Goal: Answer question/provide support: Share knowledge or assist other users

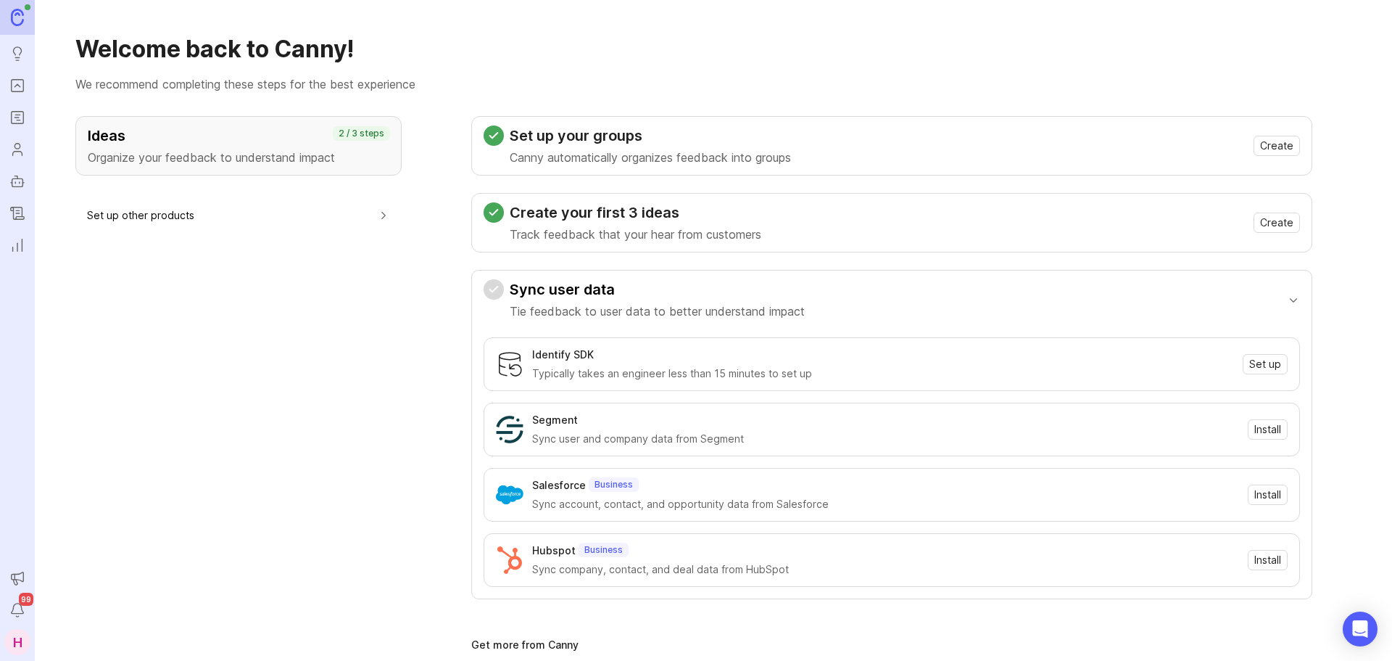
click at [16, 86] on icon "Portal" at bounding box center [17, 85] width 5 height 3
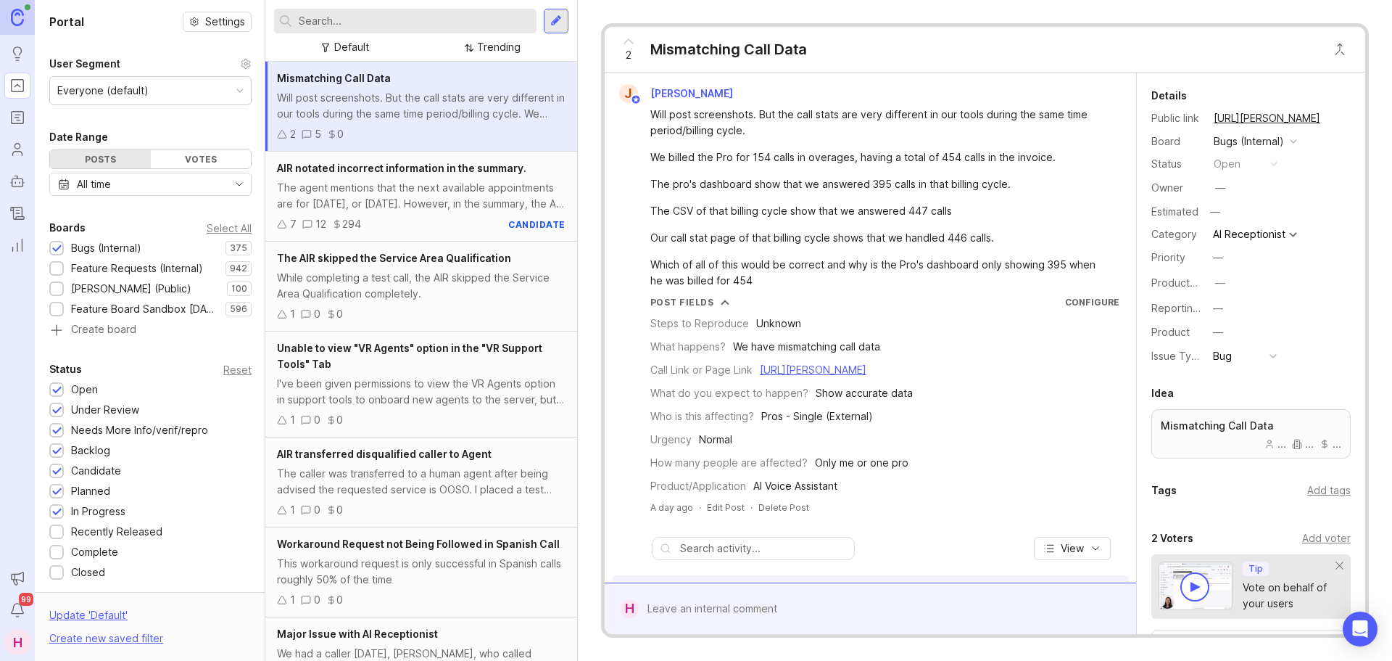
click at [315, 30] on div at bounding box center [405, 21] width 262 height 25
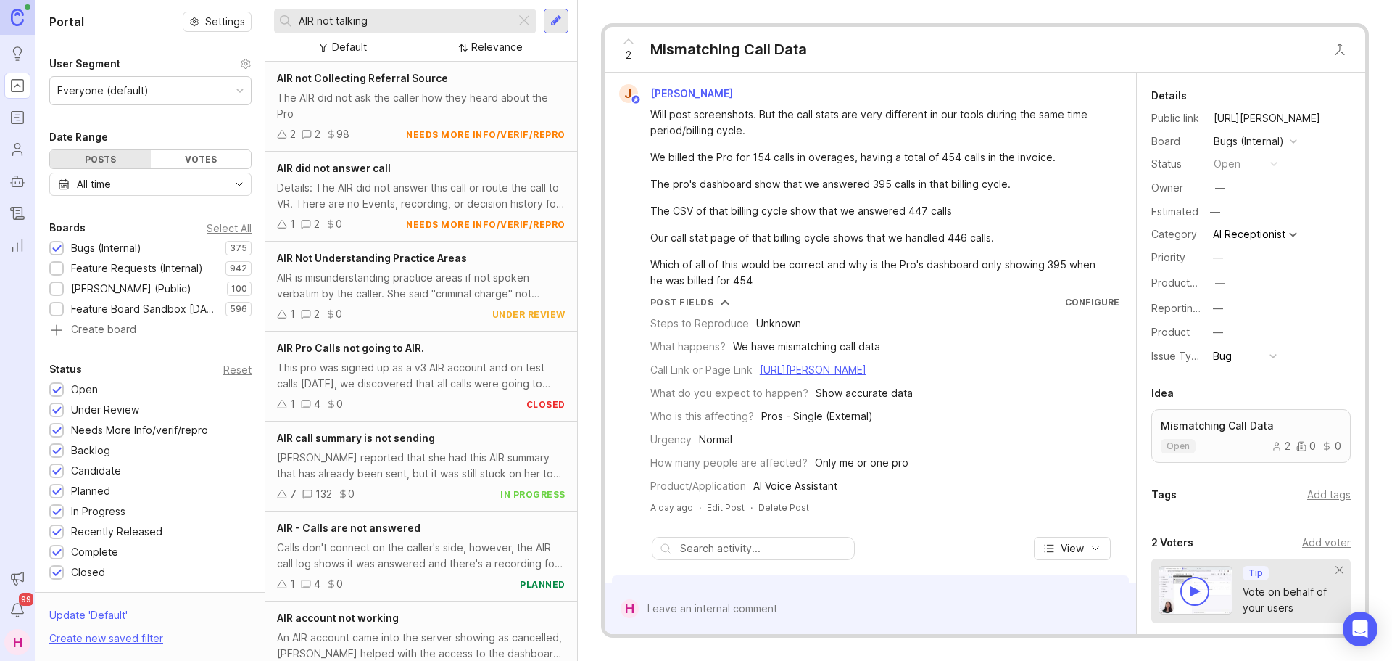
type input "AIR not talking"
click at [376, 185] on div "Details: The AIR did not answer this call or route the call to VR. There are no…" at bounding box center [421, 196] width 289 height 32
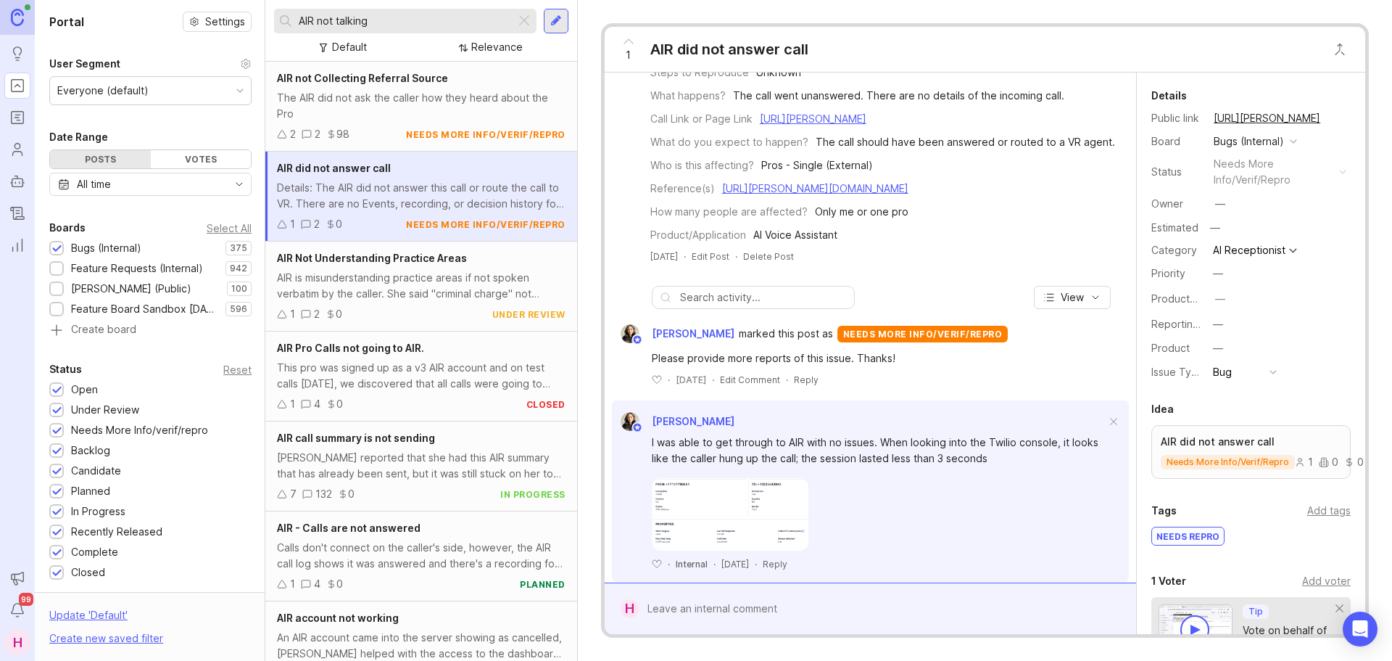
scroll to position [139, 0]
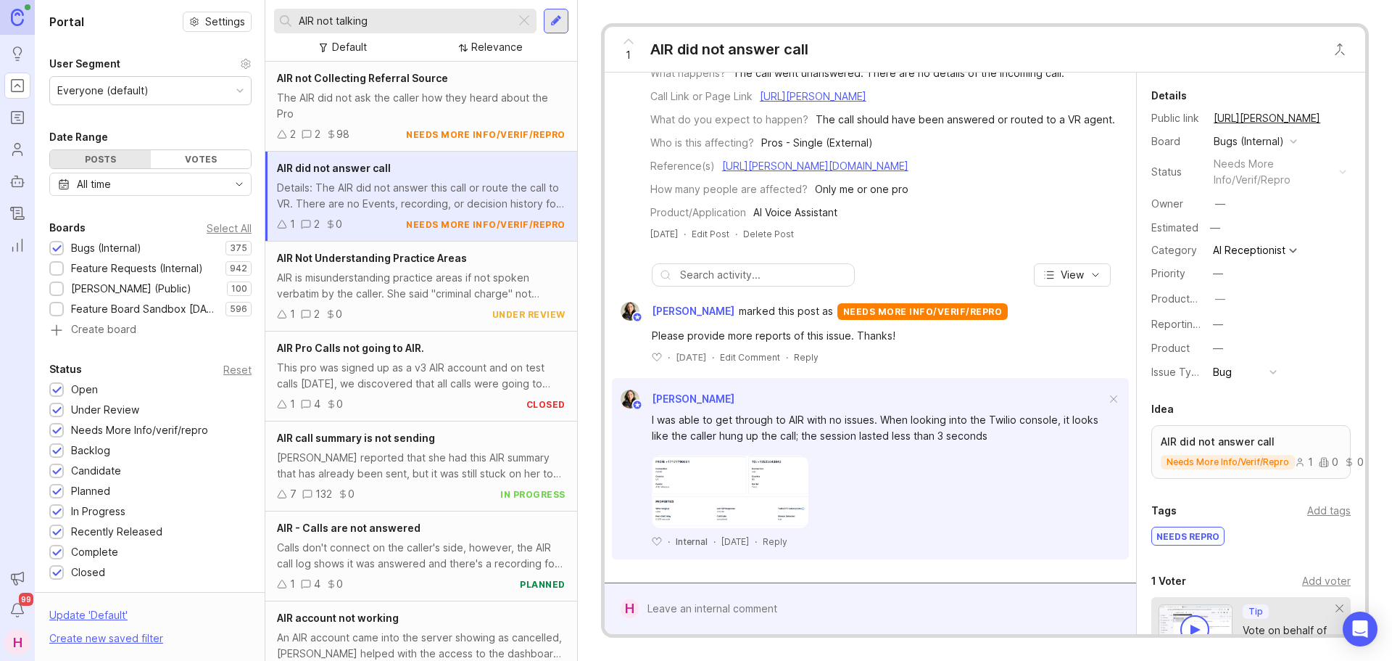
click at [394, 384] on div "This pro was signed up as a v3 AIR account and on test calls [DATE], we discove…" at bounding box center [421, 376] width 289 height 32
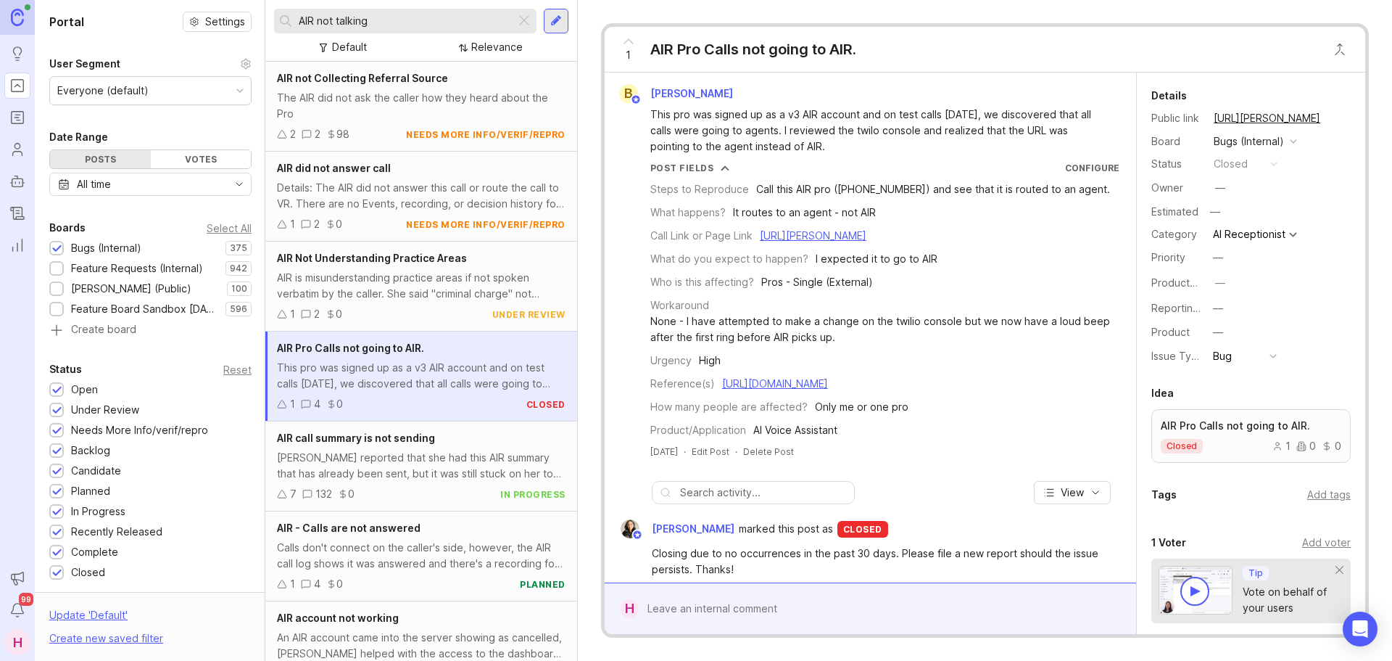
click at [385, 297] on div "AIR is misunderstanding practice areas if not spoken verbatim by the caller. Sh…" at bounding box center [421, 286] width 289 height 32
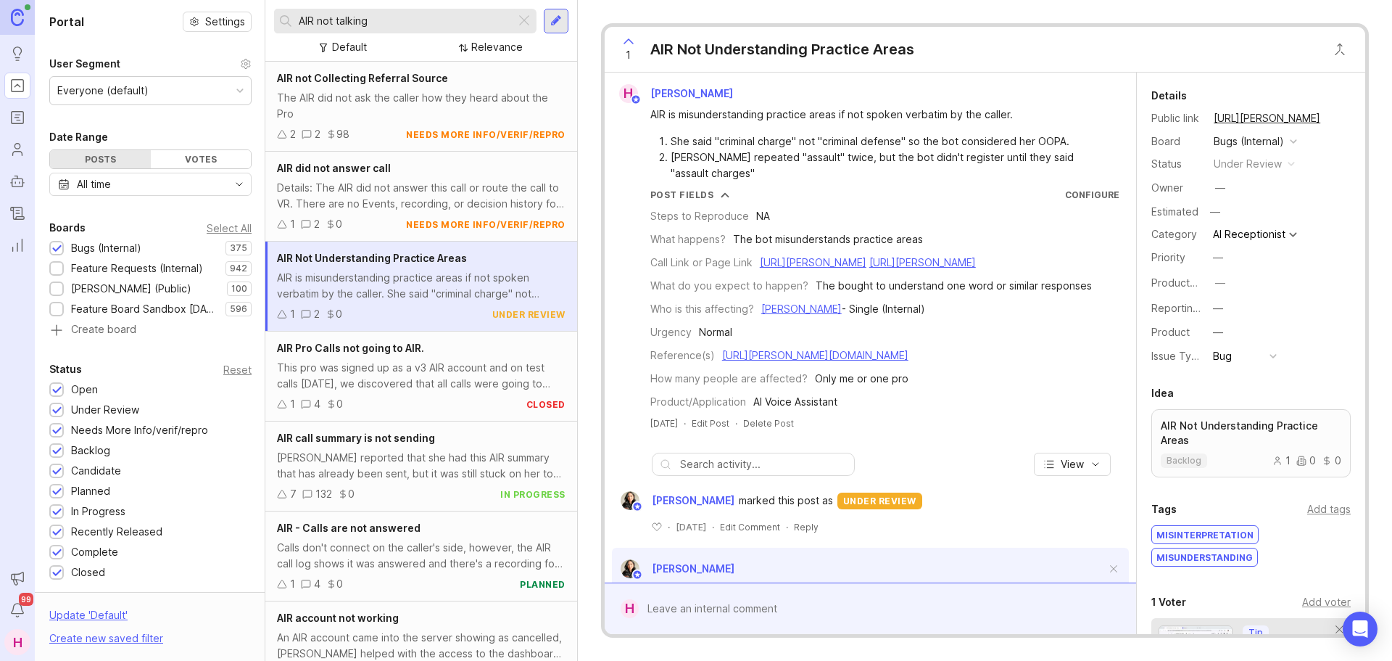
click at [347, 164] on span "AIR did not answer call" at bounding box center [334, 168] width 114 height 12
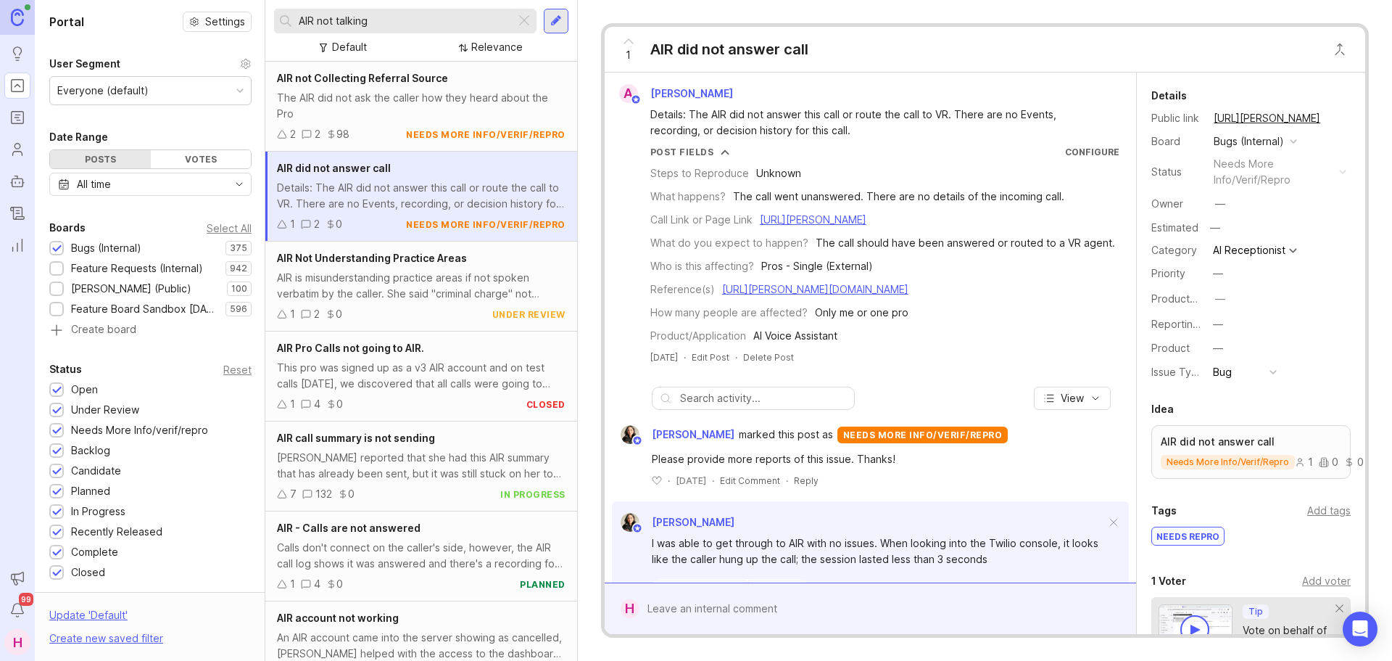
click at [624, 44] on icon at bounding box center [628, 41] width 17 height 17
click at [756, 608] on div at bounding box center [881, 609] width 484 height 28
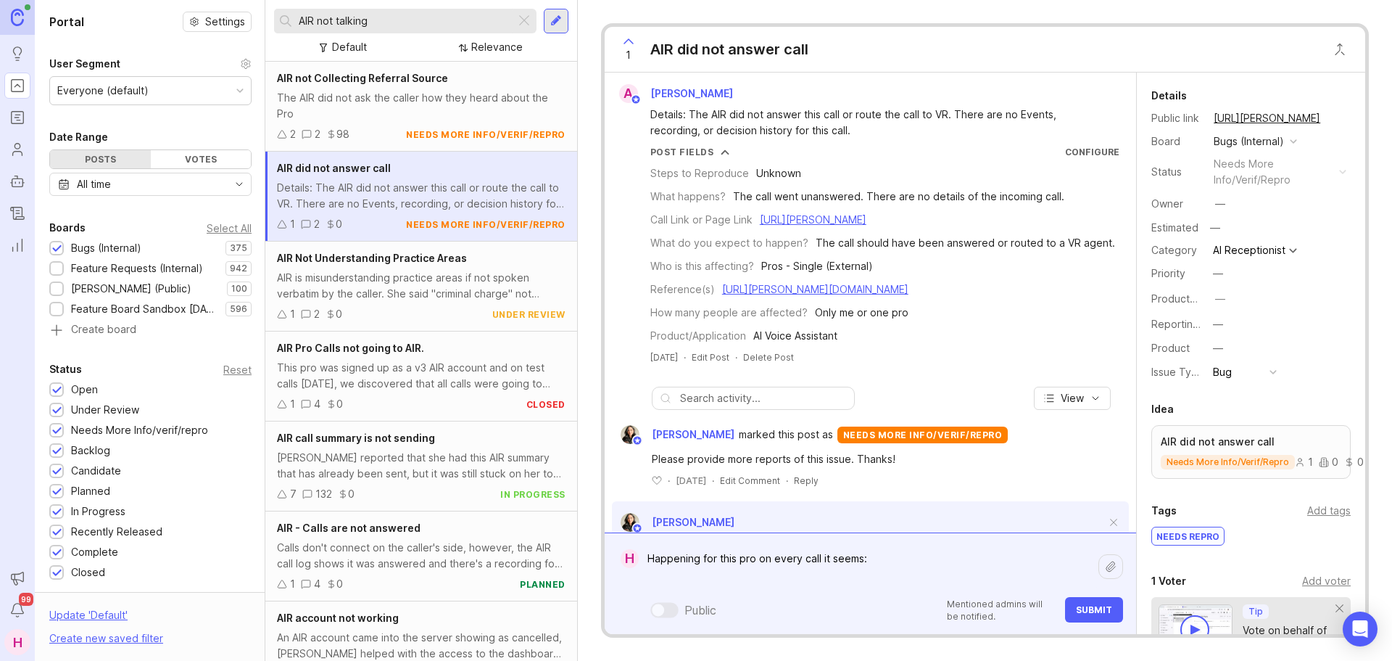
paste textarea "[URL][PERSON_NAME]"
click at [891, 540] on textarea "Happening for this pro on every call it seems: [URL][PERSON_NAME]" at bounding box center [869, 558] width 460 height 59
paste textarea "[PERSON_NAME]"
click at [1012, 557] on textarea "Happening for this pro on every call it seems: [PERSON_NAME] [URL][PERSON_NAME]" at bounding box center [869, 558] width 460 height 59
paste textarea "[URL][PERSON_NAME][DOMAIN_NAME]"
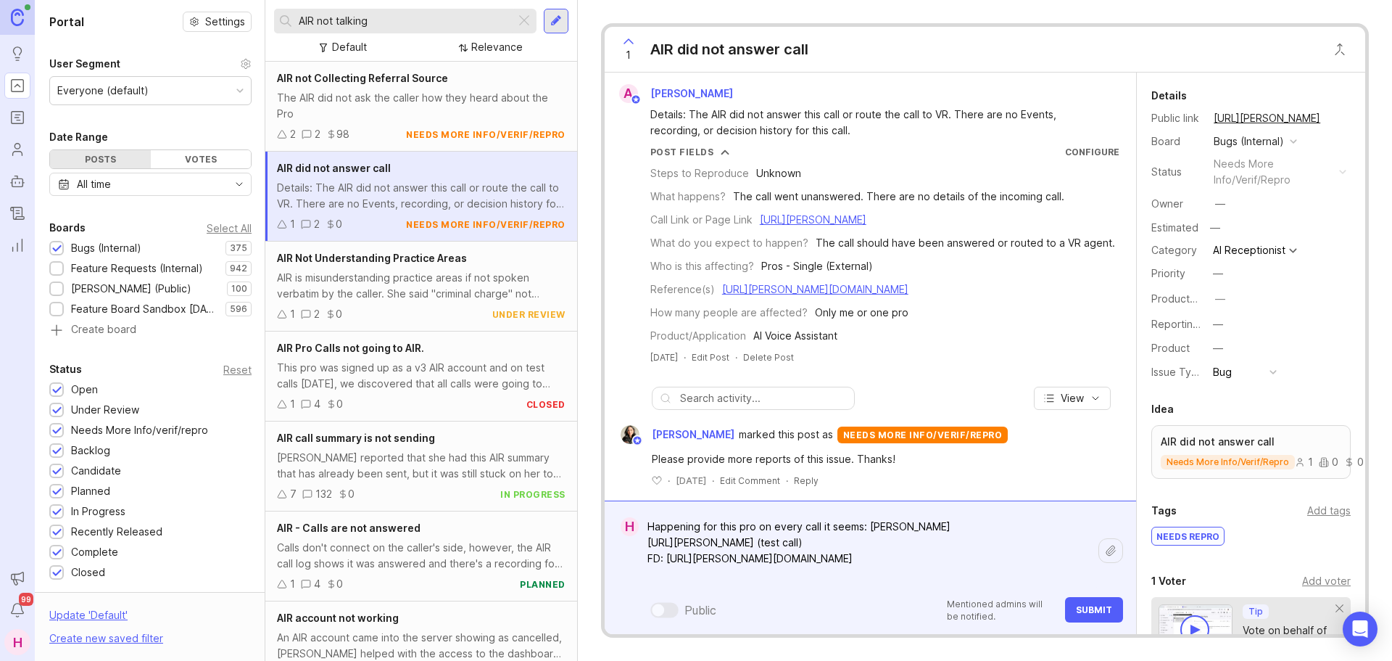
type textarea "Happening for this pro on every call it seems: [PERSON_NAME] [URL][PERSON_NAME]…"
click at [1100, 613] on span "Submit" at bounding box center [1094, 609] width 36 height 11
